Goal: Check status: Check status

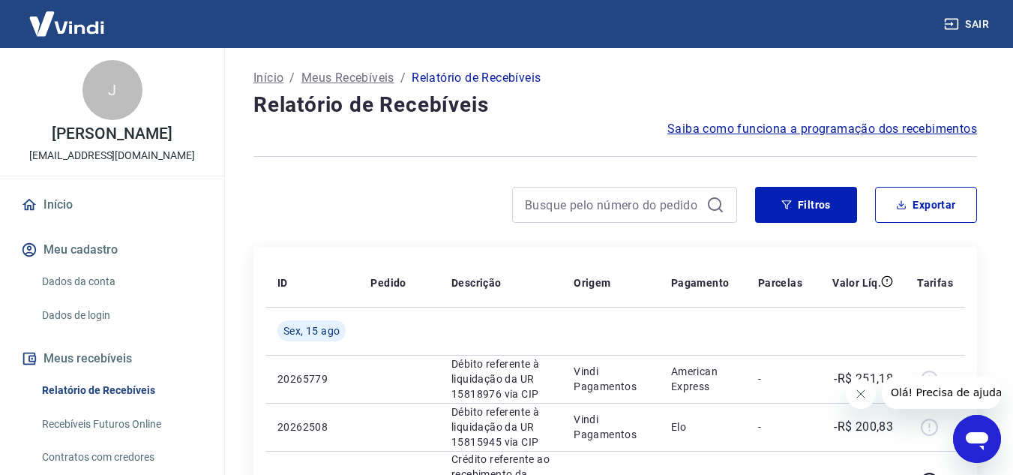
click at [862, 395] on icon "Fechar mensagem da empresa" at bounding box center [860, 394] width 12 height 12
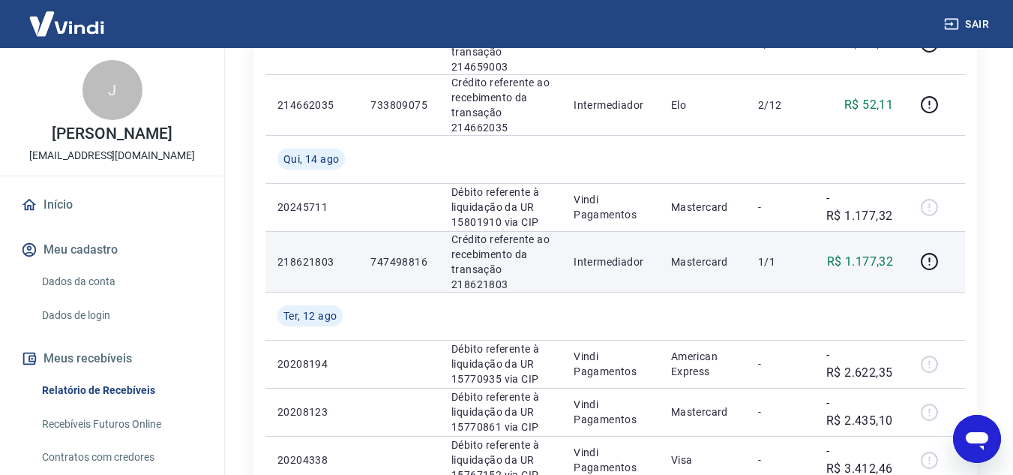
scroll to position [525, 0]
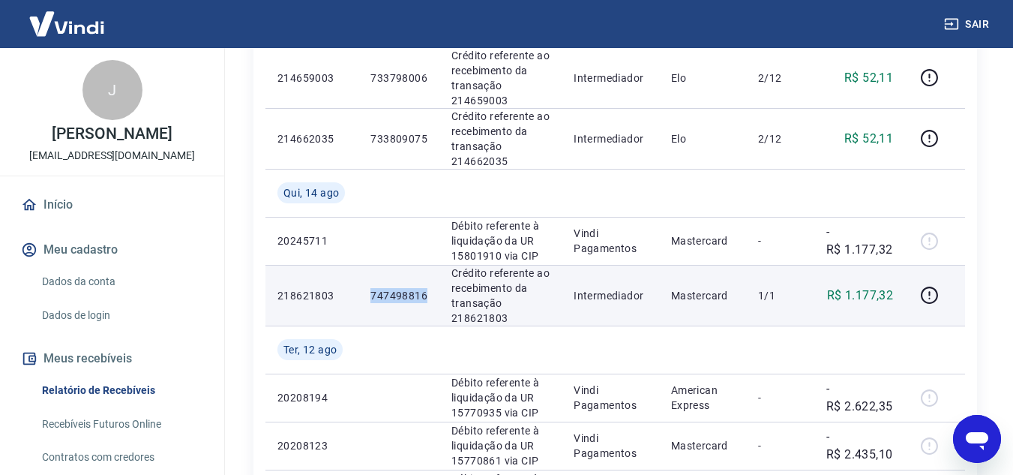
drag, startPoint x: 370, startPoint y: 292, endPoint x: 427, endPoint y: 296, distance: 57.1
click at [427, 296] on td "747498816" at bounding box center [398, 295] width 81 height 61
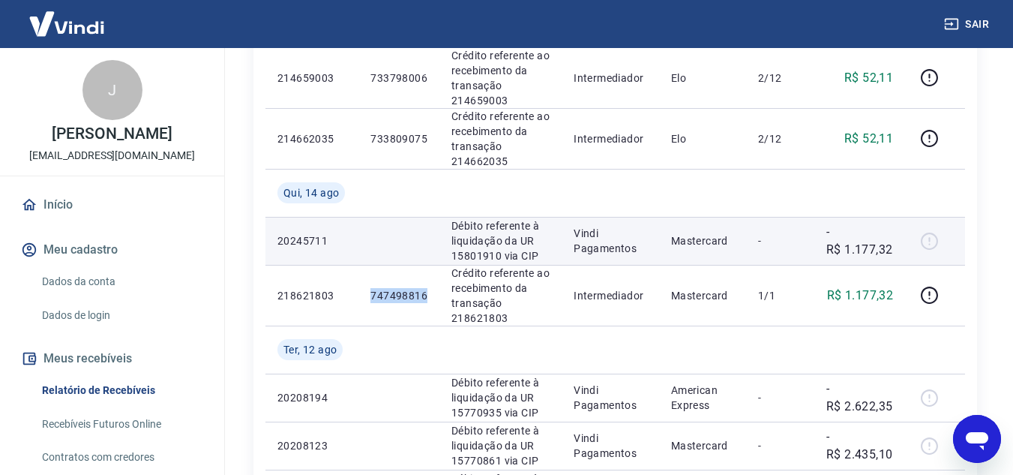
copy p "747498816"
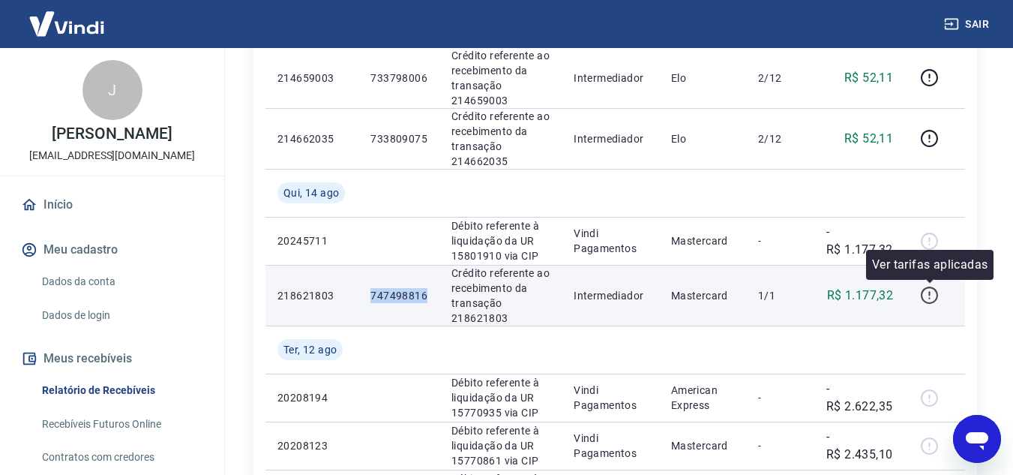
click at [927, 300] on icon "button" at bounding box center [929, 295] width 19 height 19
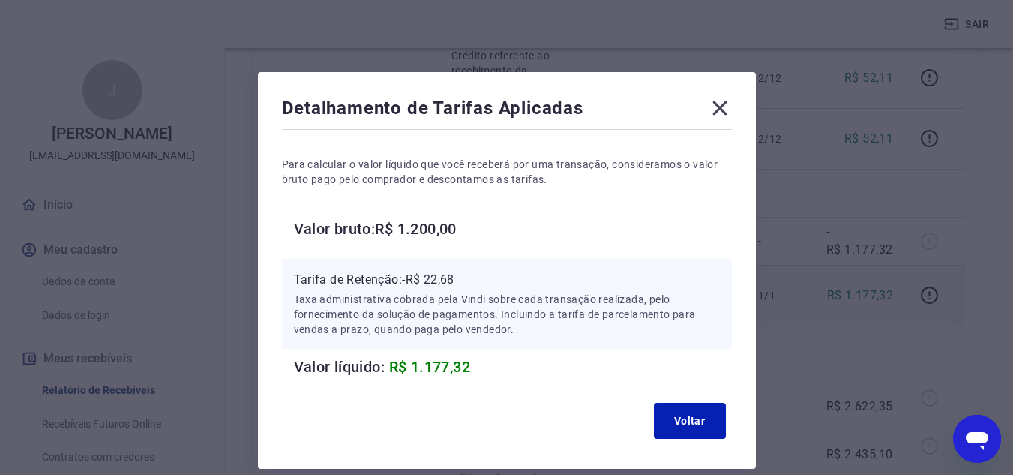
click at [728, 108] on icon at bounding box center [720, 108] width 24 height 24
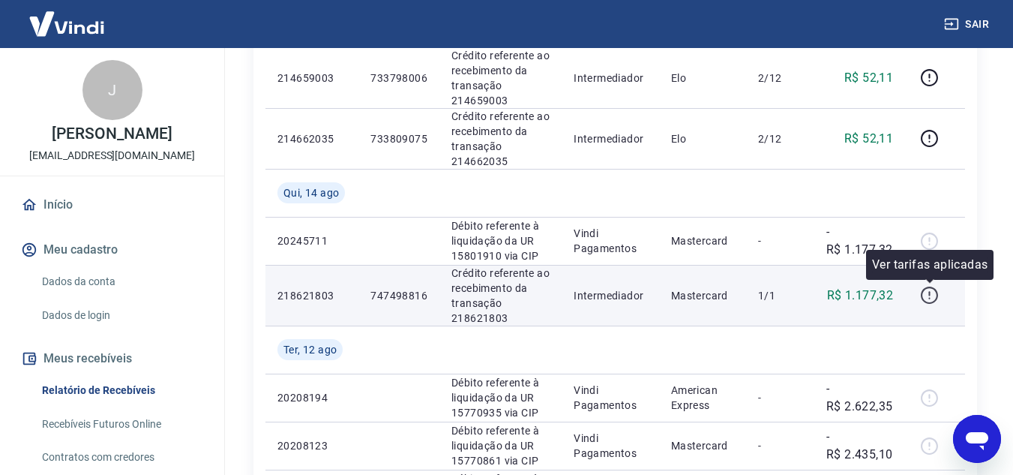
click at [922, 292] on icon "button" at bounding box center [929, 295] width 19 height 19
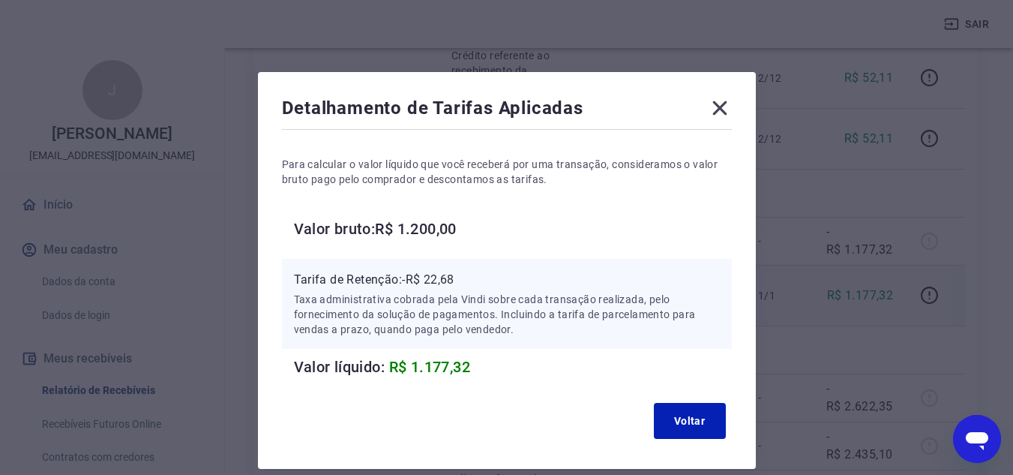
click at [721, 105] on icon at bounding box center [720, 108] width 24 height 24
